Goal: Task Accomplishment & Management: Manage account settings

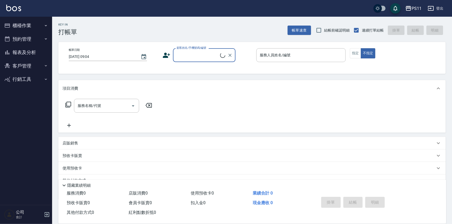
click at [27, 22] on button "櫃檯作業" at bounding box center [26, 26] width 48 height 14
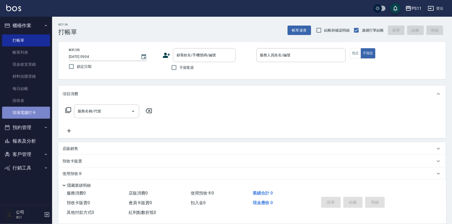
click at [35, 115] on link "現場電腦打卡" at bounding box center [26, 113] width 48 height 12
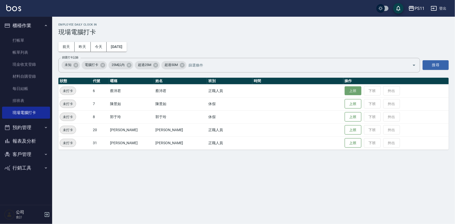
click at [344, 93] on button "上班" at bounding box center [352, 90] width 17 height 9
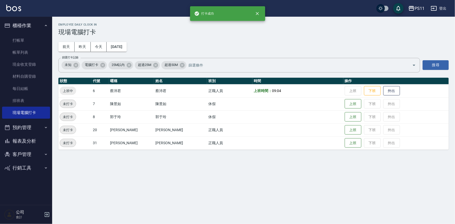
click at [34, 136] on button "報表及分析" at bounding box center [26, 141] width 48 height 14
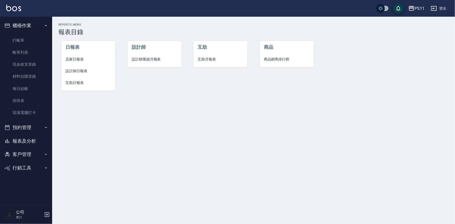
click at [77, 81] on span "互助日報表" at bounding box center [88, 82] width 46 height 5
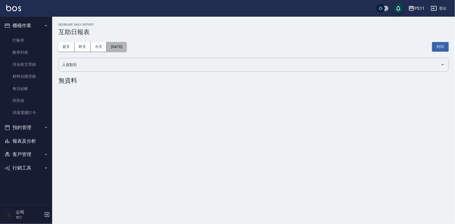
click at [126, 47] on button "[DATE]" at bounding box center [117, 47] width 20 height 10
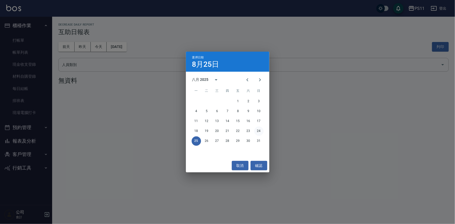
click at [255, 134] on button "24" at bounding box center [258, 130] width 9 height 9
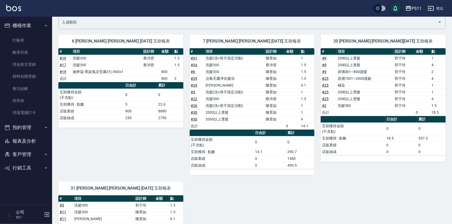
scroll to position [37, 0]
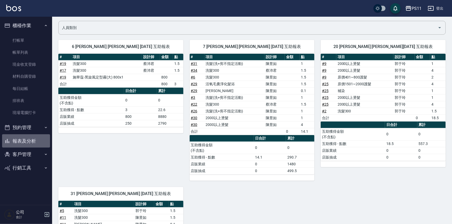
click at [17, 137] on button "報表及分析" at bounding box center [26, 141] width 48 height 14
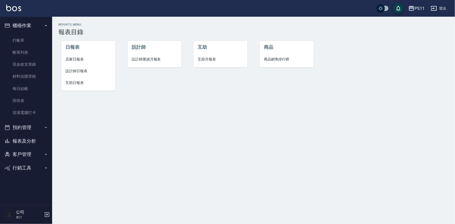
click at [73, 74] on li "設計師日報表" at bounding box center [88, 71] width 54 height 12
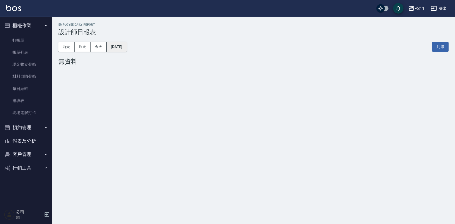
click at [126, 46] on button "[DATE]" at bounding box center [117, 47] width 20 height 10
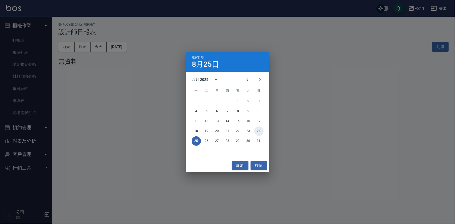
click at [261, 132] on button "24" at bounding box center [258, 130] width 9 height 9
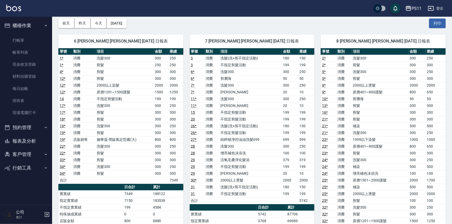
scroll to position [47, 0]
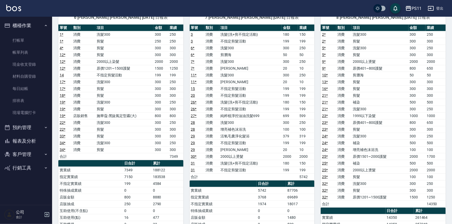
drag, startPoint x: 31, startPoint y: 140, endPoint x: 31, endPoint y: 137, distance: 3.6
click at [31, 140] on button "報表及分析" at bounding box center [26, 141] width 48 height 14
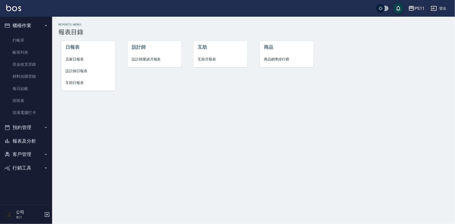
click at [71, 61] on span "店家日報表" at bounding box center [88, 59] width 46 height 5
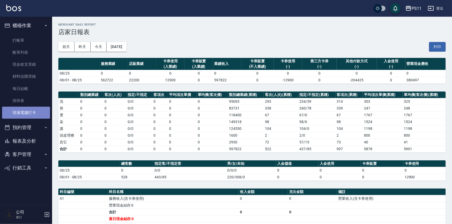
click at [28, 115] on link "現場電腦打卡" at bounding box center [26, 113] width 48 height 12
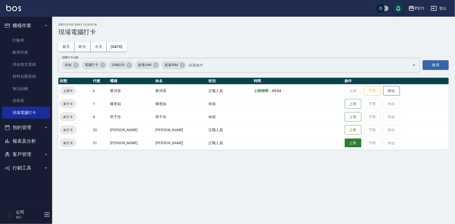
click at [345, 142] on button "上班" at bounding box center [352, 142] width 17 height 9
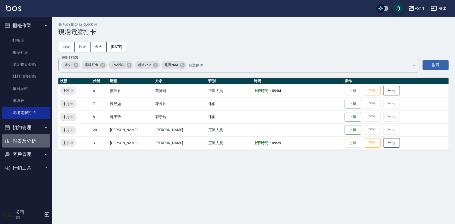
drag, startPoint x: 39, startPoint y: 140, endPoint x: 44, endPoint y: 135, distance: 7.6
click at [39, 140] on button "報表及分析" at bounding box center [26, 141] width 48 height 14
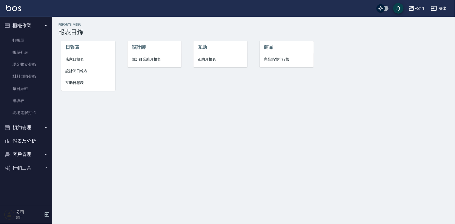
click at [80, 85] on span "互助日報表" at bounding box center [88, 82] width 46 height 5
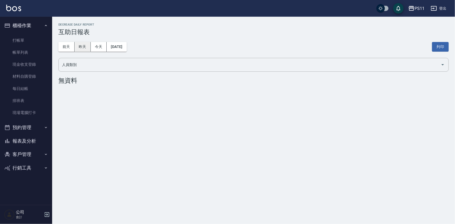
click at [83, 49] on button "昨天" at bounding box center [83, 47] width 16 height 10
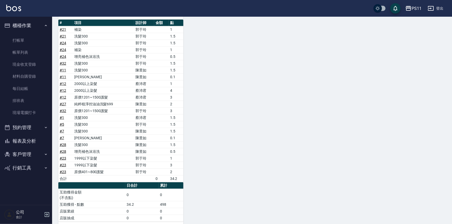
scroll to position [227, 0]
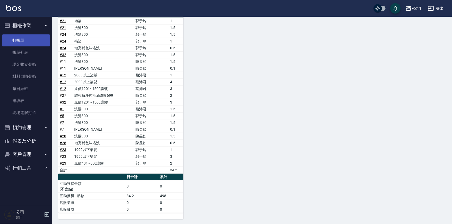
click at [28, 40] on link "打帳單" at bounding box center [26, 40] width 48 height 12
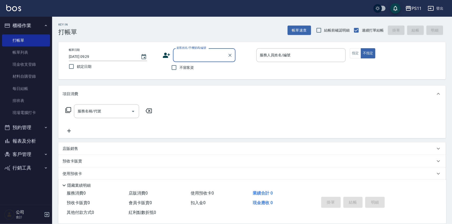
click at [34, 126] on button "預約管理" at bounding box center [26, 128] width 48 height 14
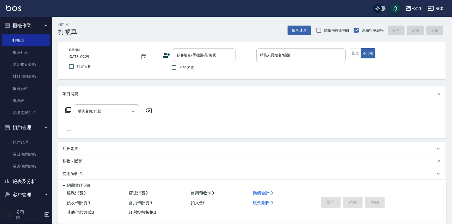
click at [36, 182] on button "報表及分析" at bounding box center [26, 182] width 48 height 14
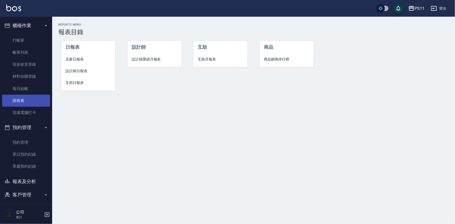
click at [26, 103] on link "排班表" at bounding box center [26, 101] width 48 height 12
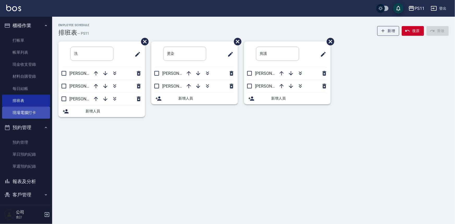
click at [29, 118] on link "現場電腦打卡" at bounding box center [26, 113] width 48 height 12
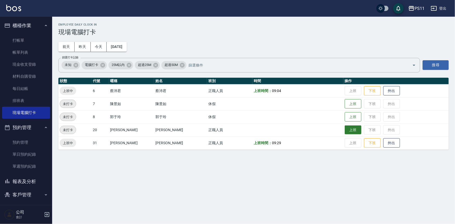
click at [349, 132] on button "上班" at bounding box center [352, 129] width 17 height 9
